Goal: Check status: Check status

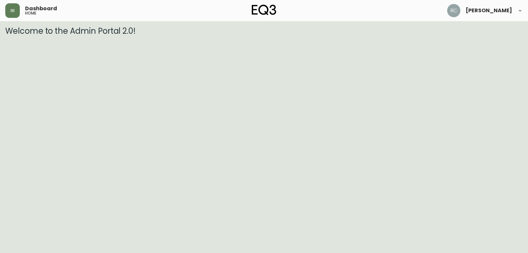
click at [461, 11] on img at bounding box center [453, 10] width 13 height 13
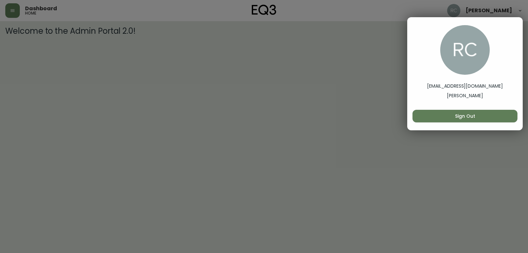
click at [472, 12] on div at bounding box center [264, 126] width 528 height 253
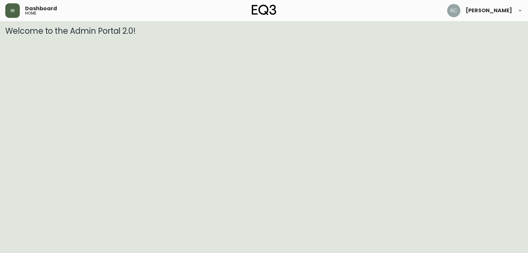
click at [16, 13] on button "button" at bounding box center [12, 10] width 15 height 15
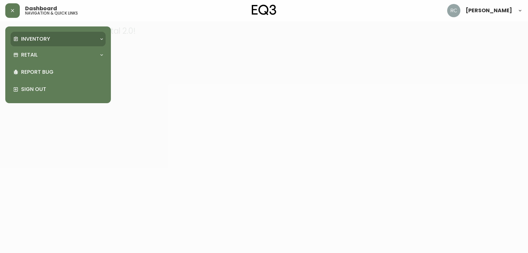
click at [53, 40] on div "Inventory" at bounding box center [54, 38] width 83 height 7
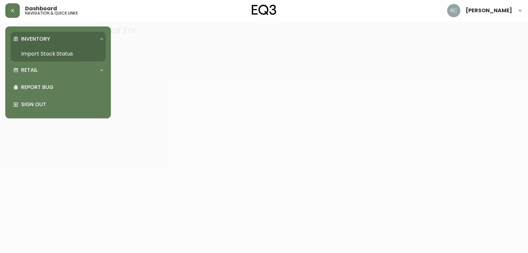
click at [58, 54] on link "Import Stock Status" at bounding box center [58, 53] width 95 height 15
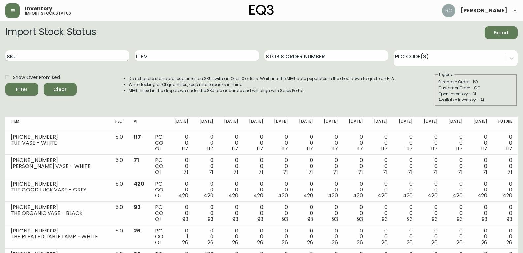
click at [108, 58] on input "SKU" at bounding box center [67, 55] width 124 height 11
type input "7020-502-13"
click at [5, 83] on button "Filter" at bounding box center [21, 89] width 33 height 13
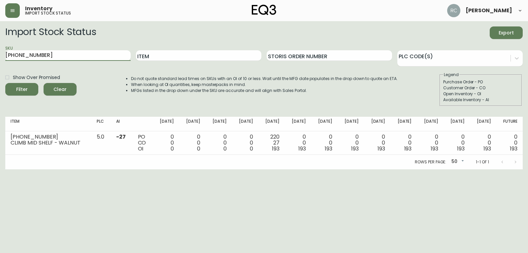
click at [106, 169] on html "Inventory import stock status Rachel Chan Import Stock Status Export SKU 7020-5…" at bounding box center [264, 84] width 528 height 169
